Goal: Find specific page/section: Find specific page/section

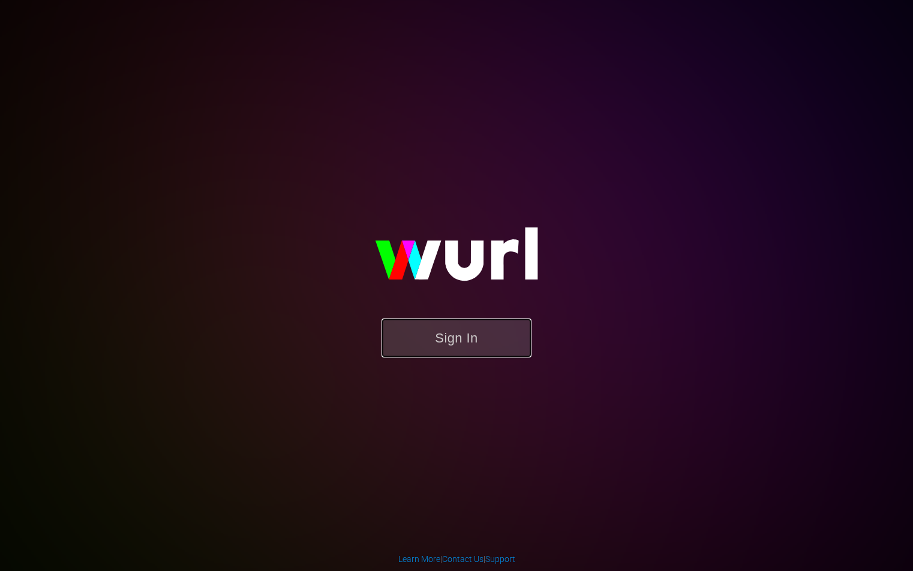
click at [467, 342] on button "Sign In" at bounding box center [457, 338] width 150 height 39
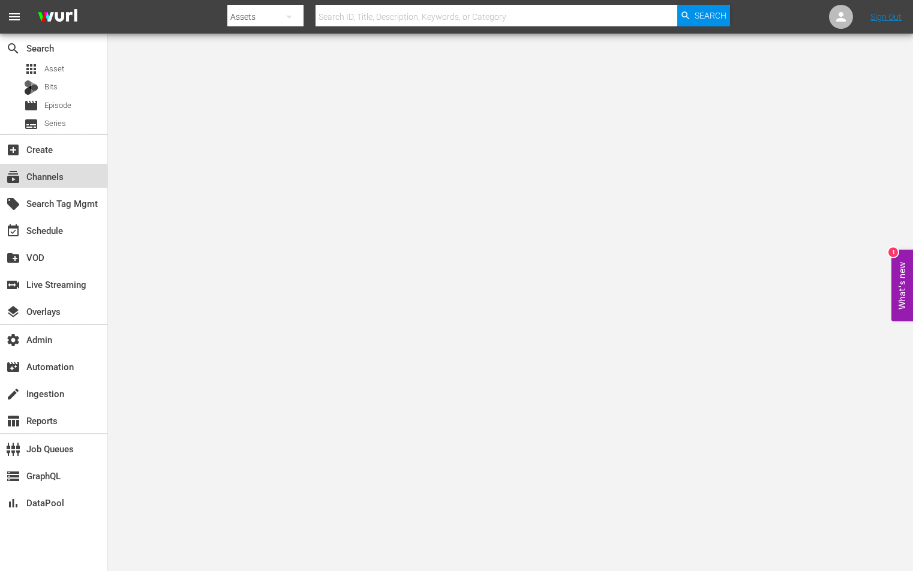
click at [23, 167] on div "subscriptions Channels" at bounding box center [53, 176] width 107 height 24
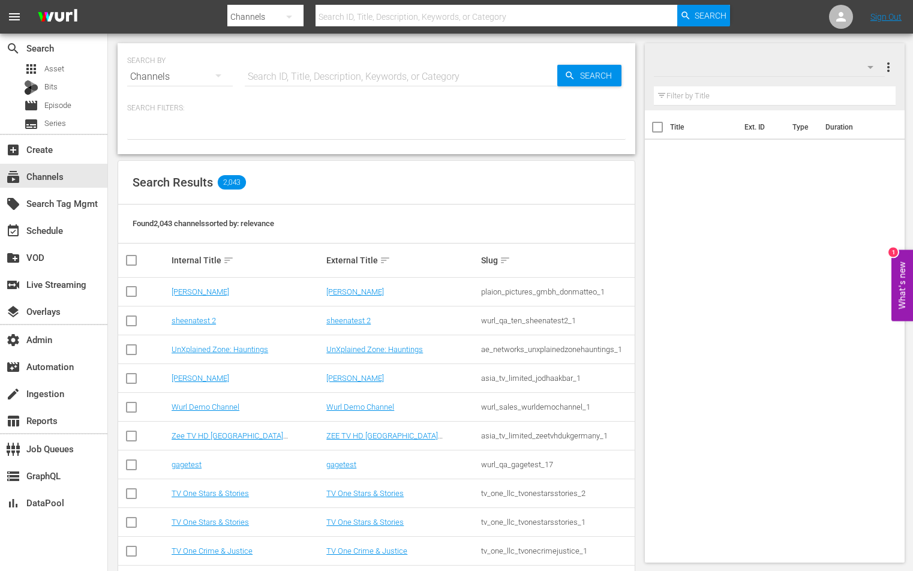
click at [272, 68] on input "text" at bounding box center [401, 76] width 313 height 29
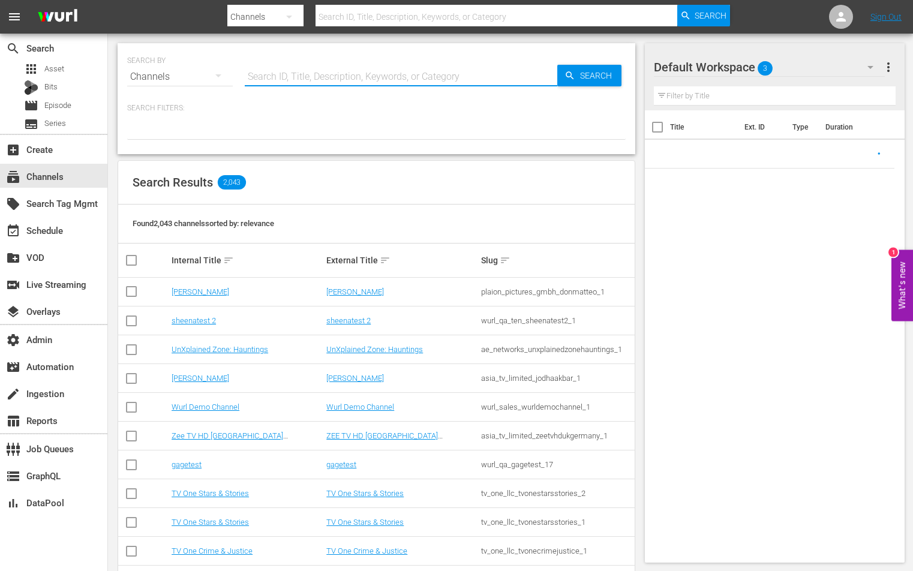
paste input "bloomberg_bloomberg_5"
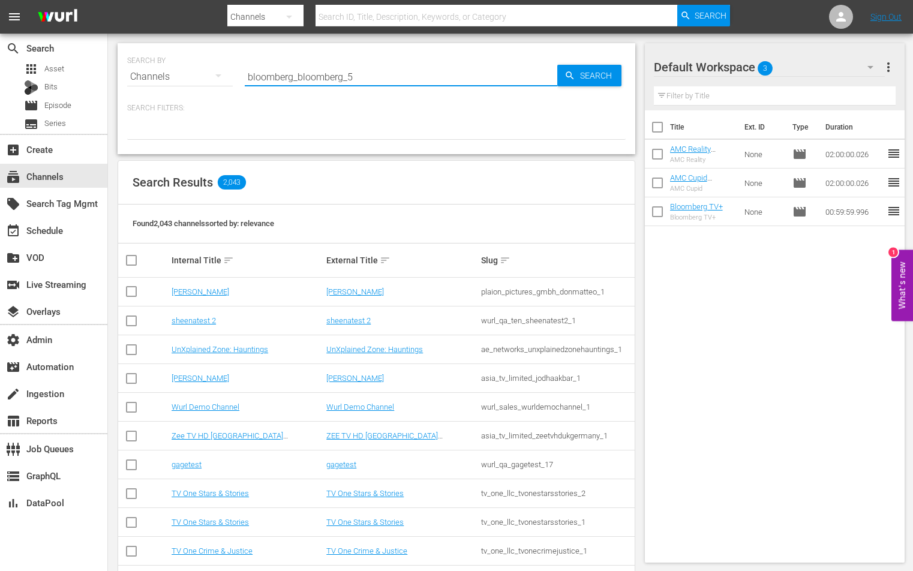
type input "bloomberg_bloomberg_5"
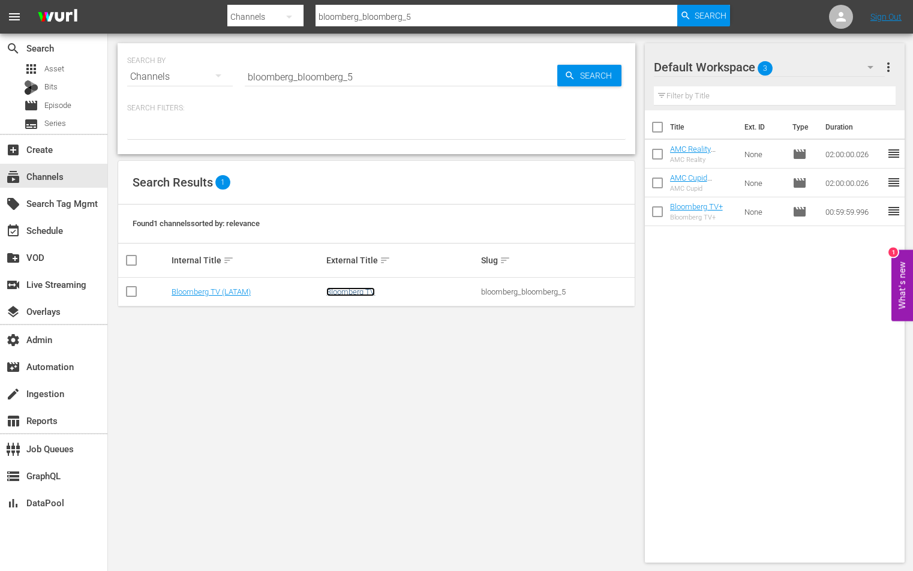
click at [331, 290] on link "Bloomberg TV" at bounding box center [350, 291] width 49 height 9
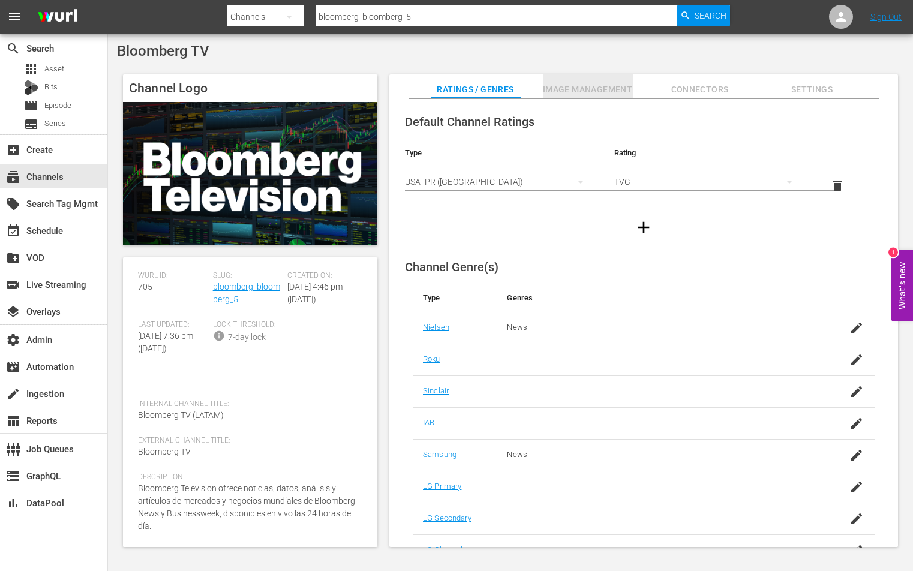
click at [593, 89] on span "Image Management" at bounding box center [588, 89] width 90 height 15
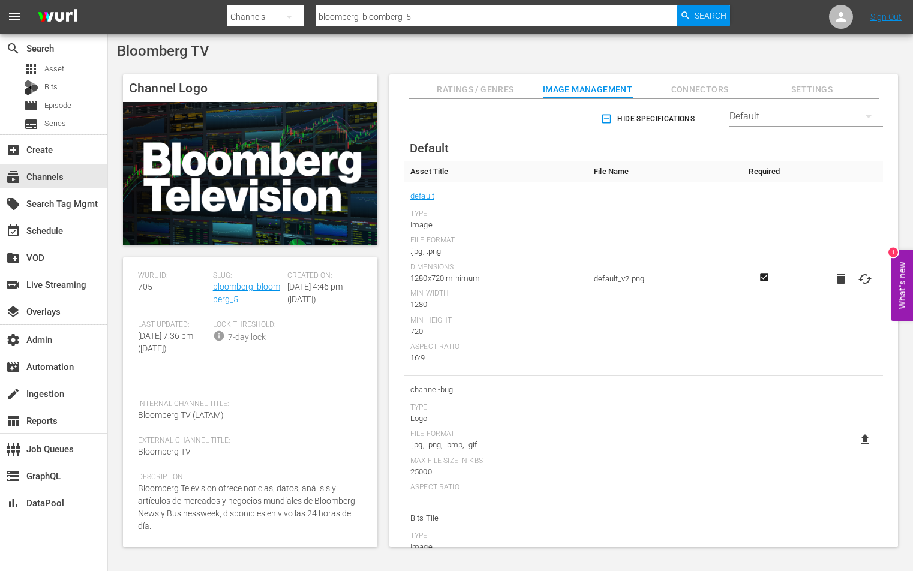
scroll to position [59, 0]
click at [236, 271] on div "Slug: bloomberg_bloomberg_5" at bounding box center [250, 295] width 75 height 49
click at [238, 282] on link "bloomberg_bloomberg_5" at bounding box center [246, 293] width 67 height 22
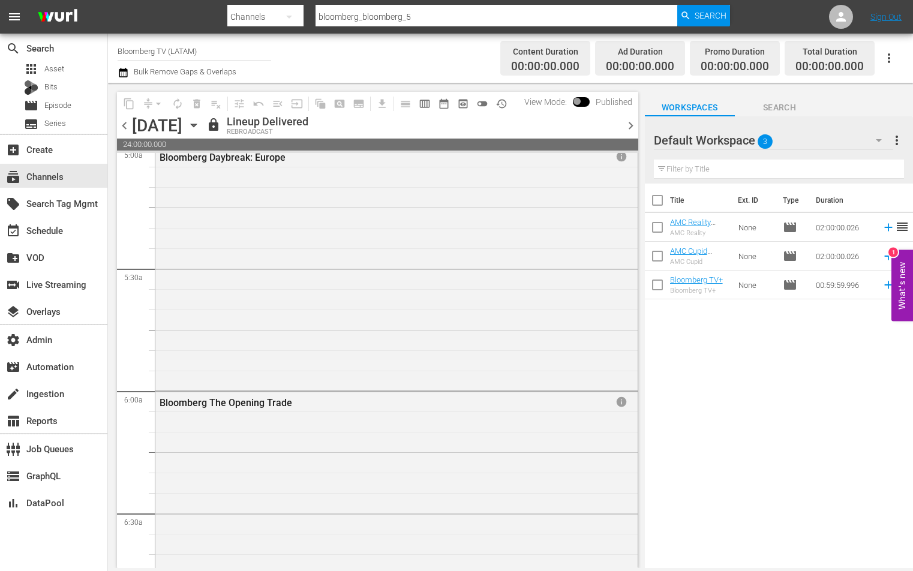
scroll to position [1232, 0]
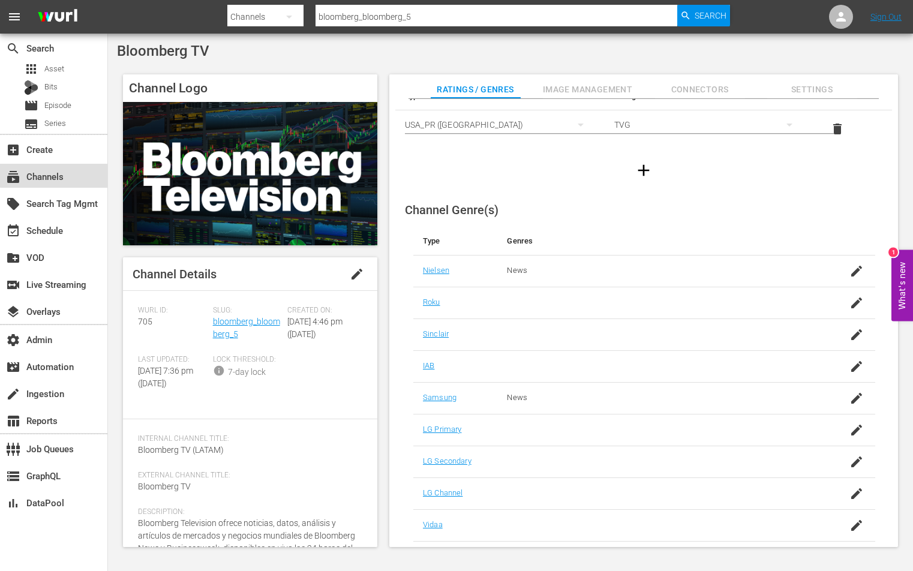
click at [60, 175] on div "subscriptions Channels" at bounding box center [33, 174] width 67 height 11
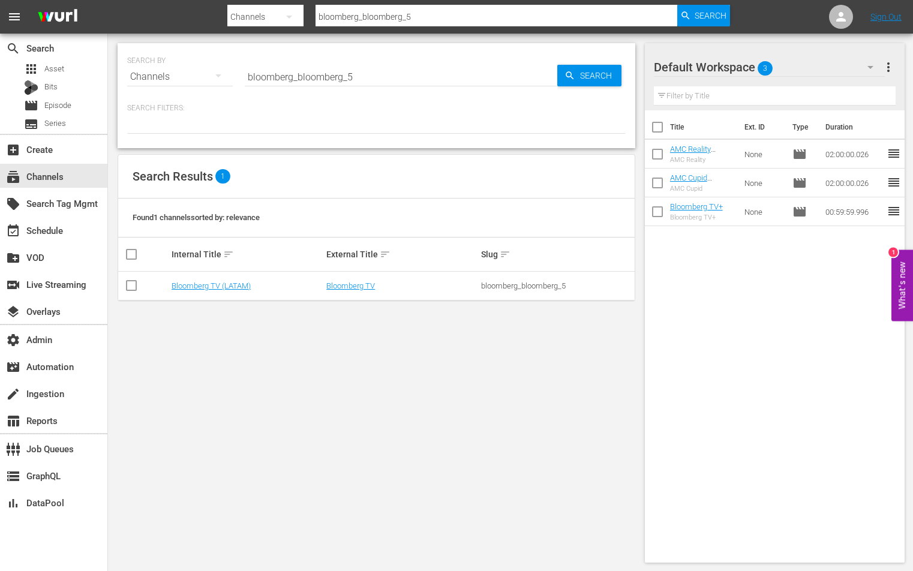
click at [464, 8] on input "bloomberg_bloomberg_5" at bounding box center [496, 16] width 361 height 29
type input "bloomberg latam"
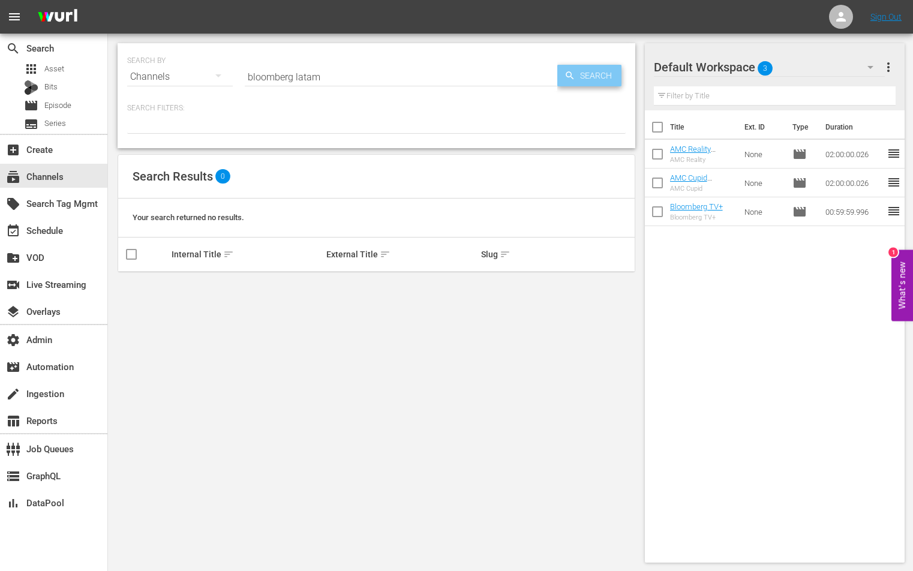
click at [585, 85] on span "Search" at bounding box center [598, 76] width 46 height 22
click at [495, 76] on input "bloomberg latam" at bounding box center [401, 76] width 313 height 29
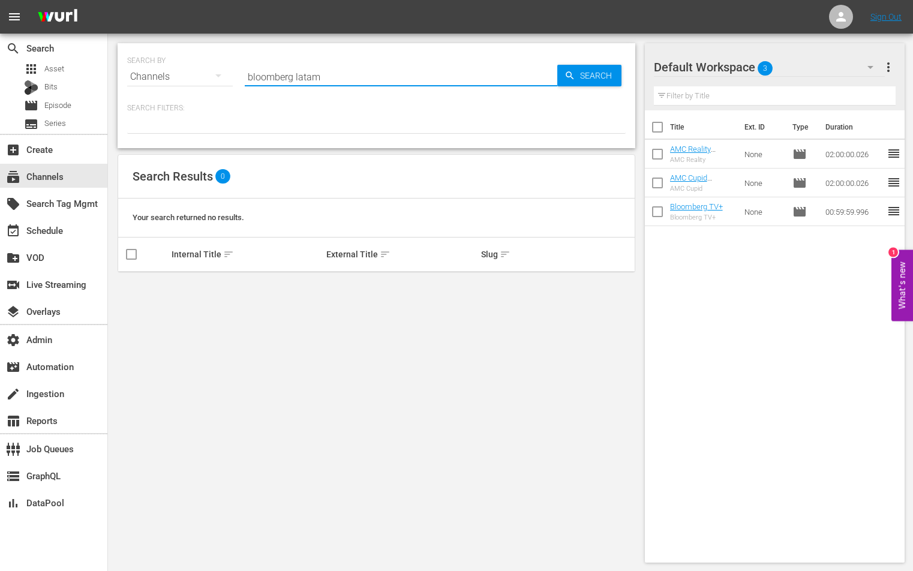
click at [495, 76] on input "bloomberg latam" at bounding box center [401, 76] width 313 height 29
type input "bloomberg"
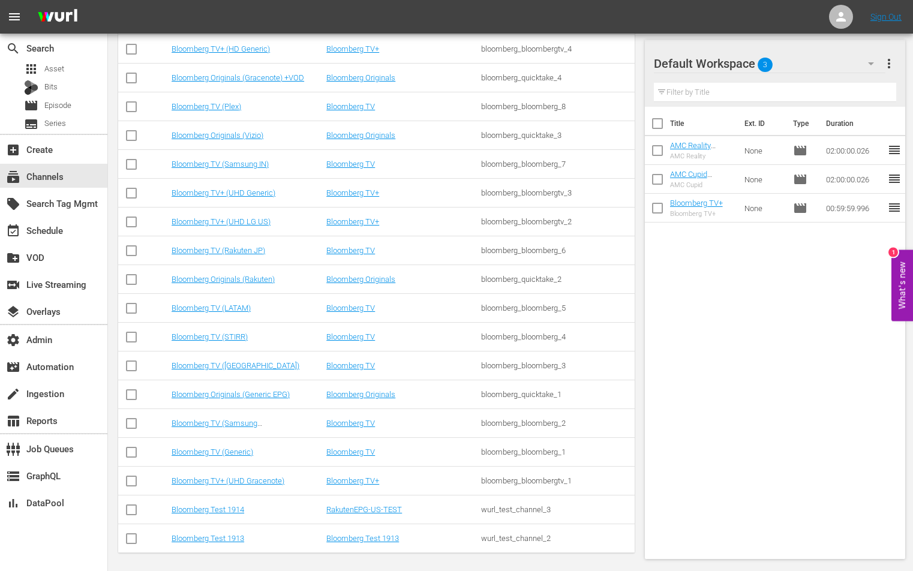
scroll to position [639, 0]
click at [221, 312] on link "Bloomberg TV (LATAM)" at bounding box center [211, 309] width 79 height 9
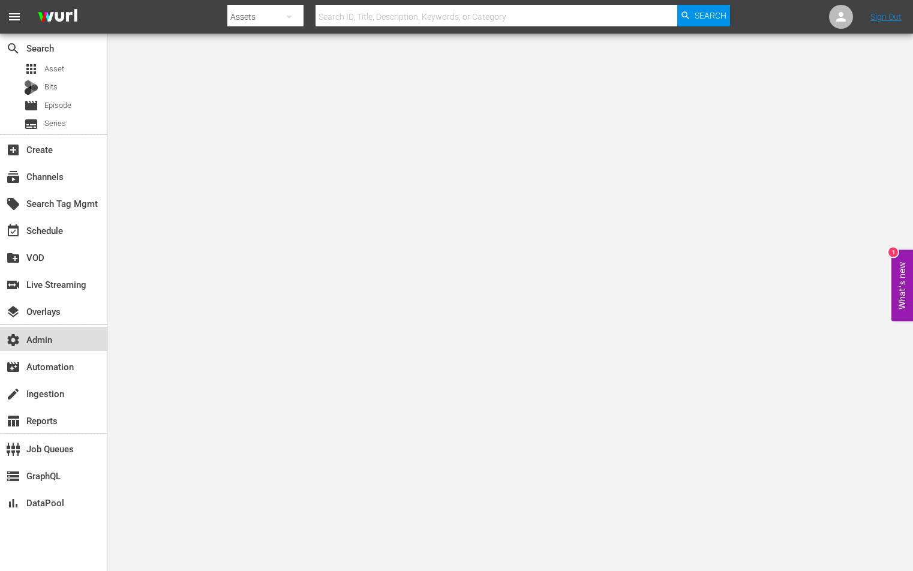
click at [71, 336] on div "settings Admin" at bounding box center [53, 339] width 107 height 24
